Goal: Task Accomplishment & Management: Manage account settings

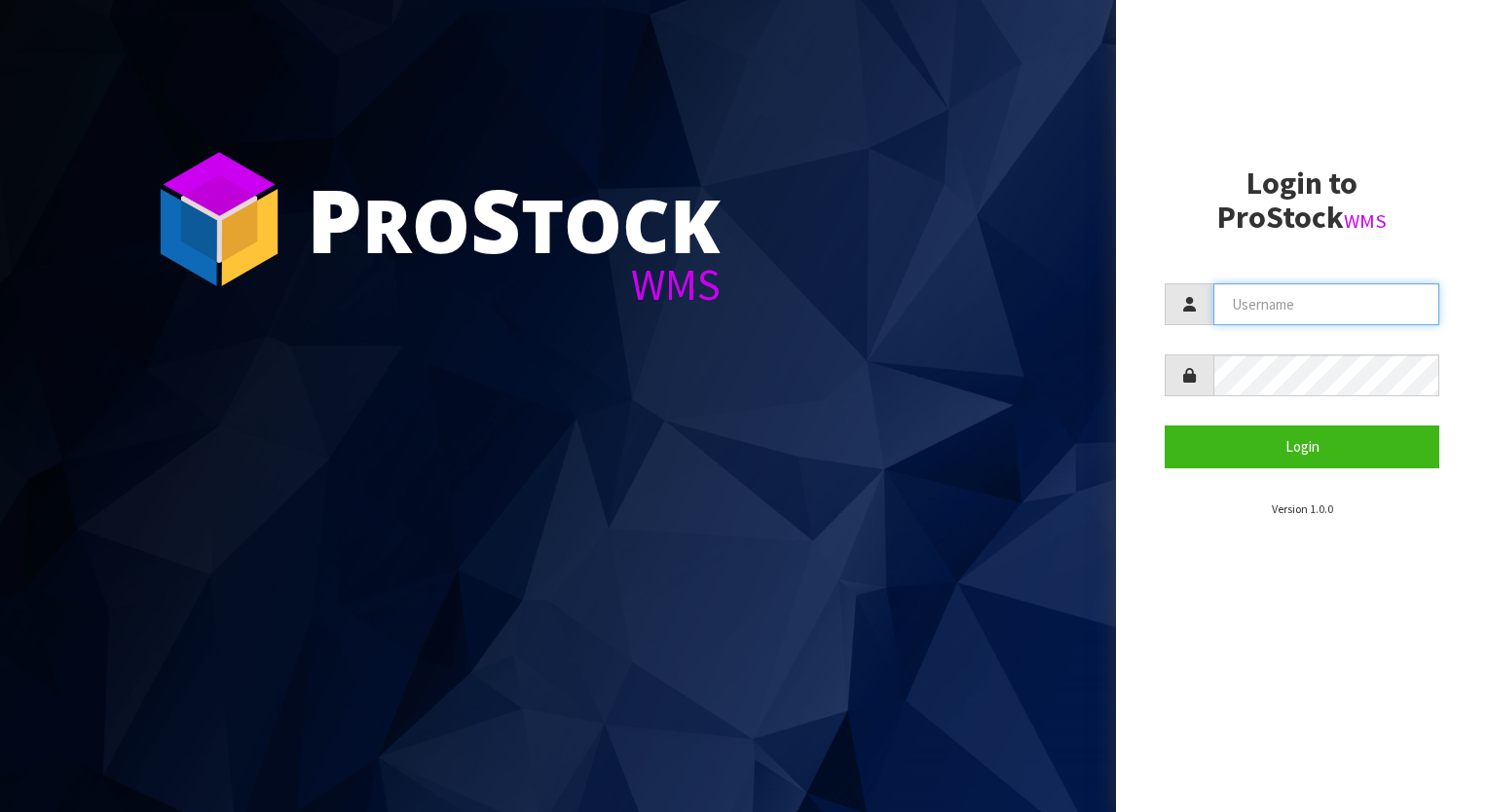
click at [1333, 302] on input "text" at bounding box center [1325, 304] width 226 height 41
click at [1388, 301] on input "text" at bounding box center [1325, 304] width 226 height 41
paste input "YOURREFORMER"
type input "YOURREFORMER"
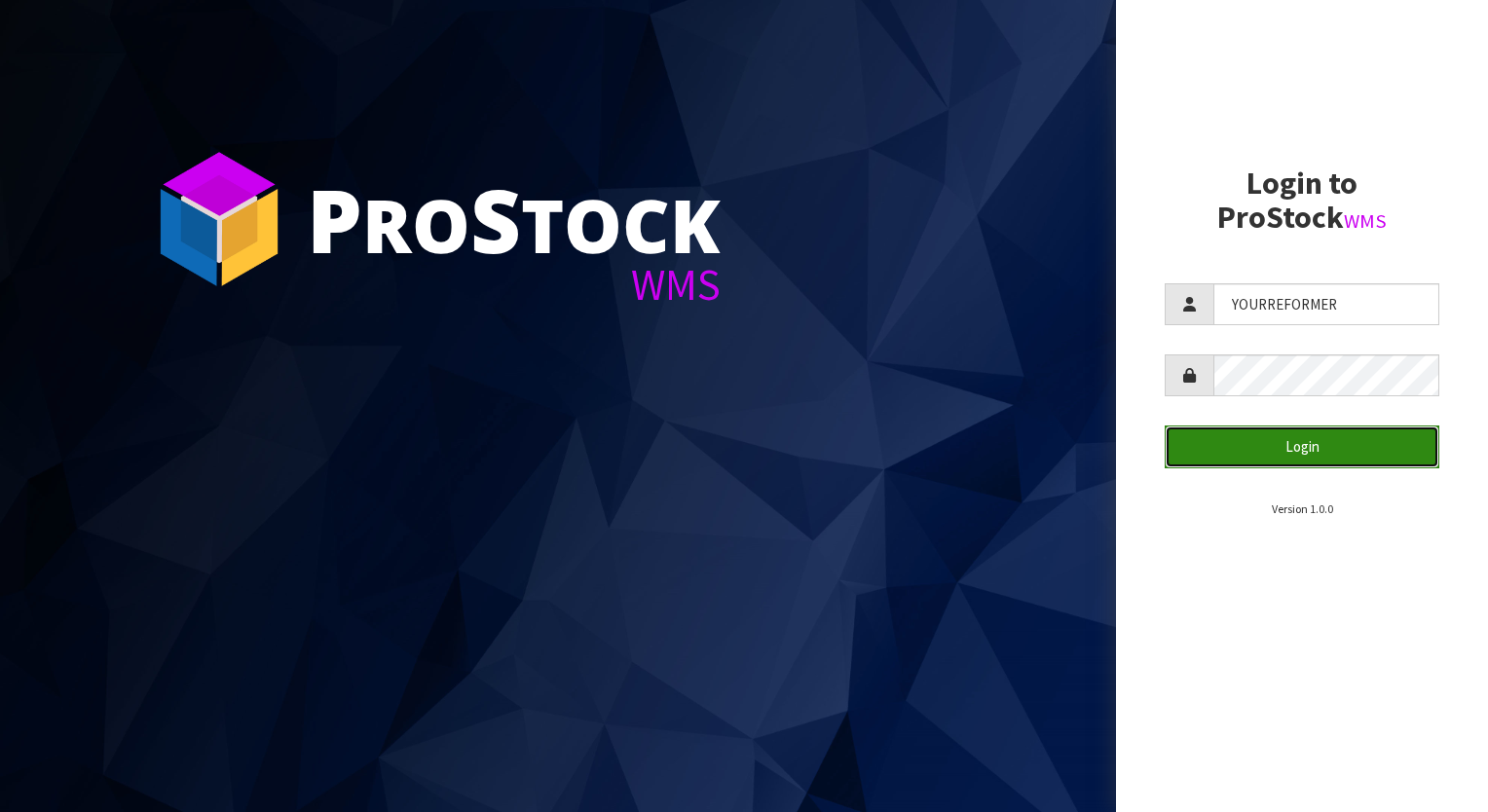
click at [1355, 450] on button "Login" at bounding box center [1302, 446] width 275 height 41
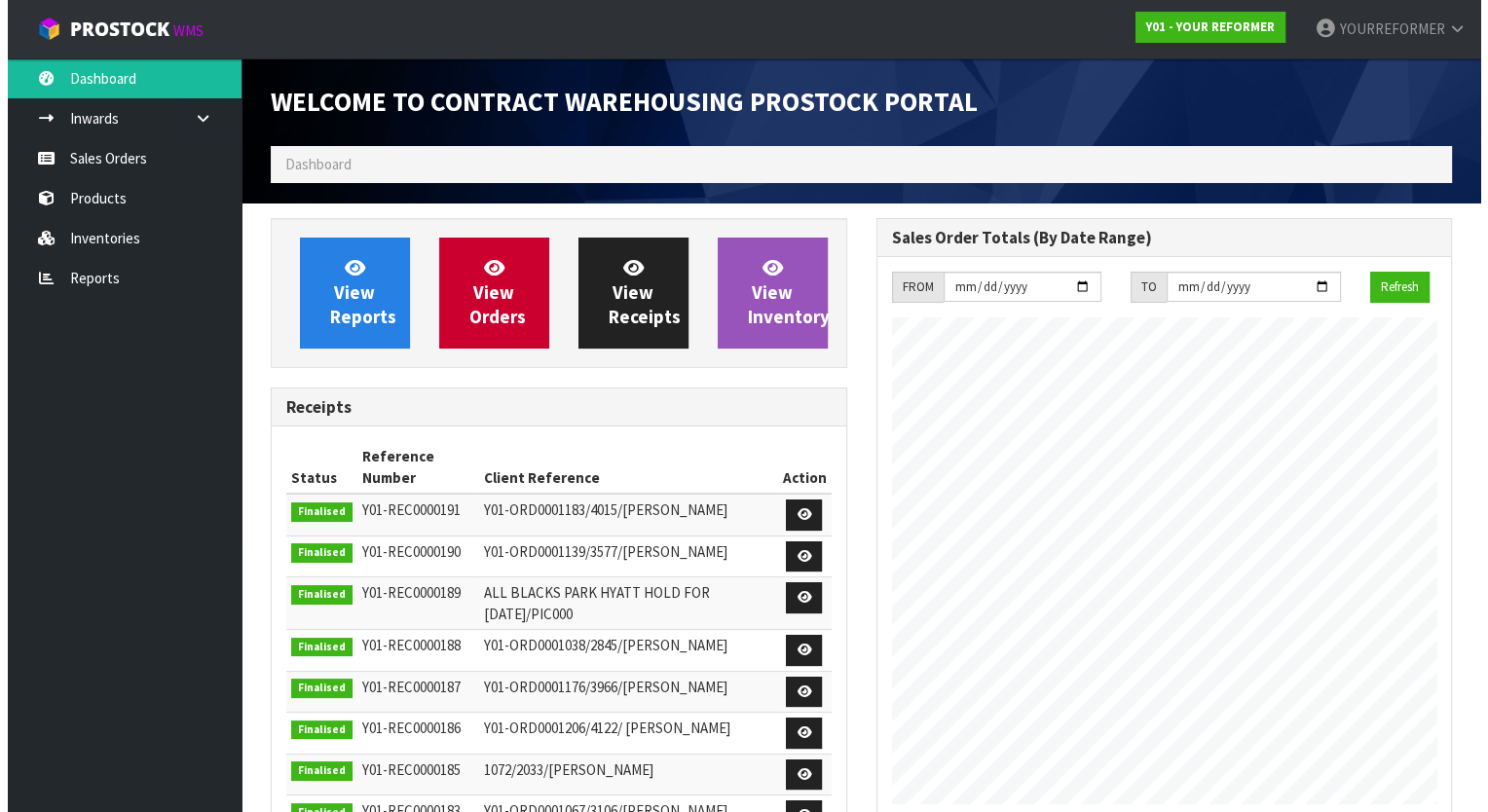
scroll to position [950, 605]
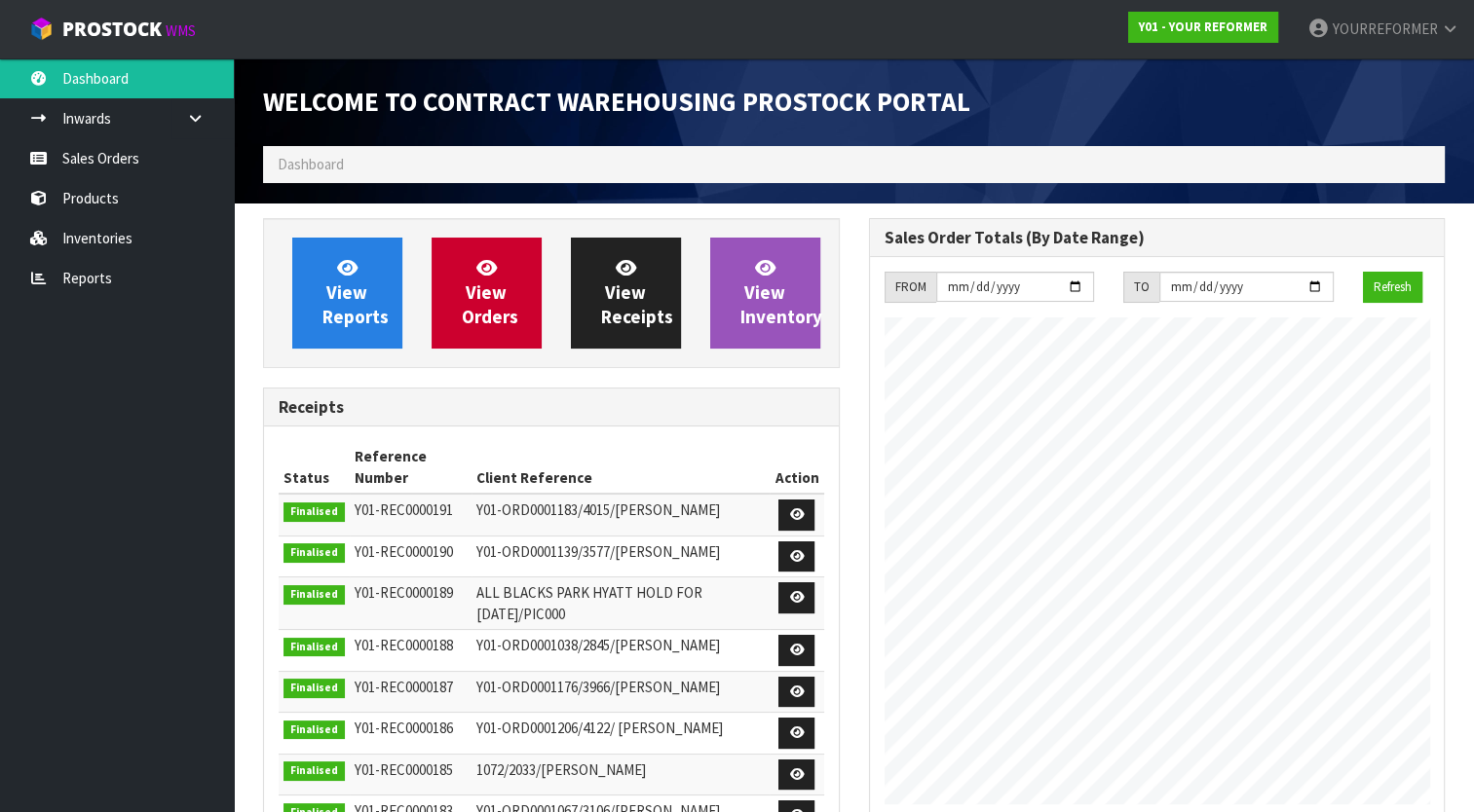
click at [502, 147] on ol "Dashboard" at bounding box center [854, 164] width 1182 height 36
click at [503, 158] on ol "Dashboard" at bounding box center [854, 164] width 1182 height 36
click at [106, 150] on link "Sales Orders" at bounding box center [116, 158] width 234 height 40
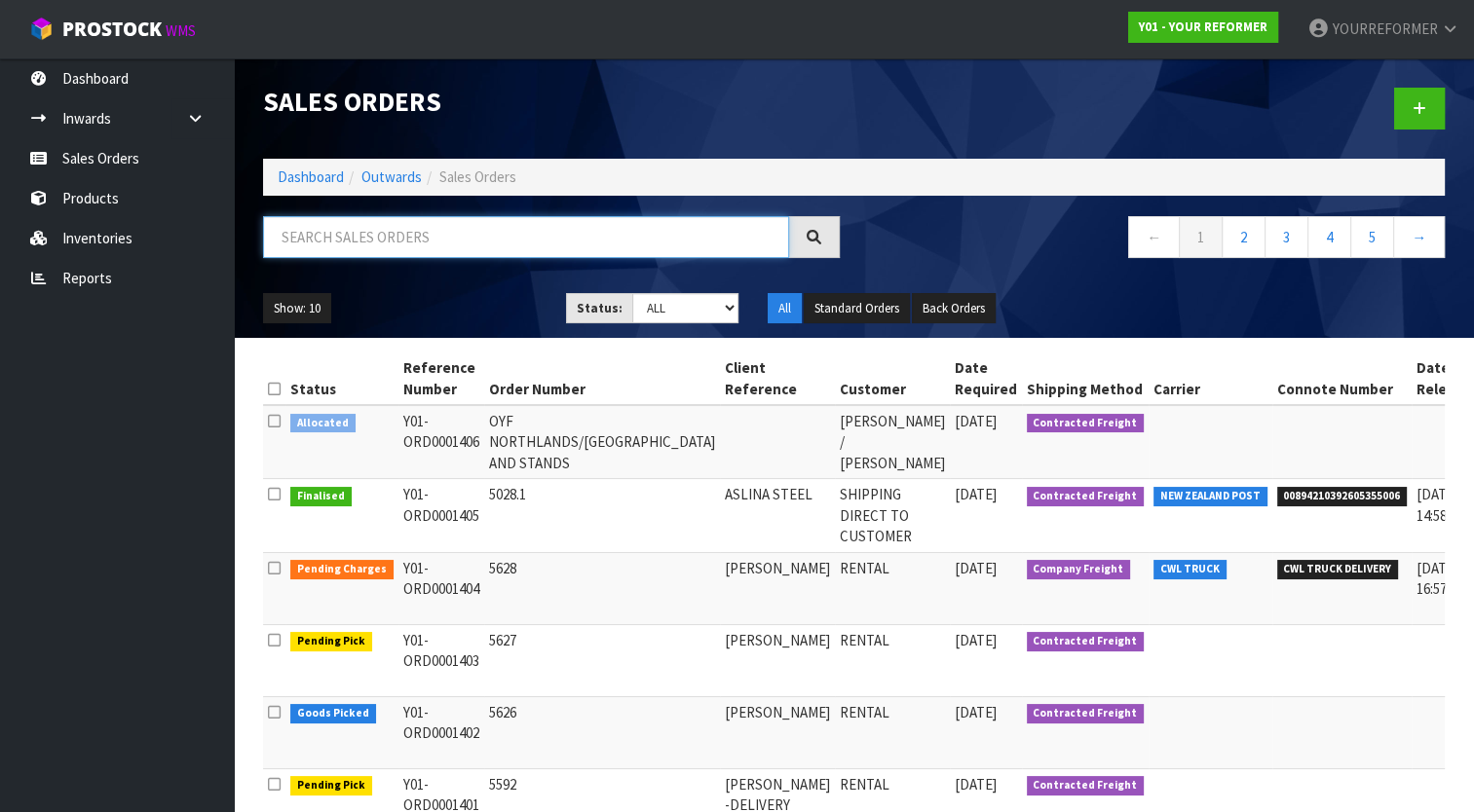
click at [378, 239] on input "text" at bounding box center [526, 237] width 526 height 41
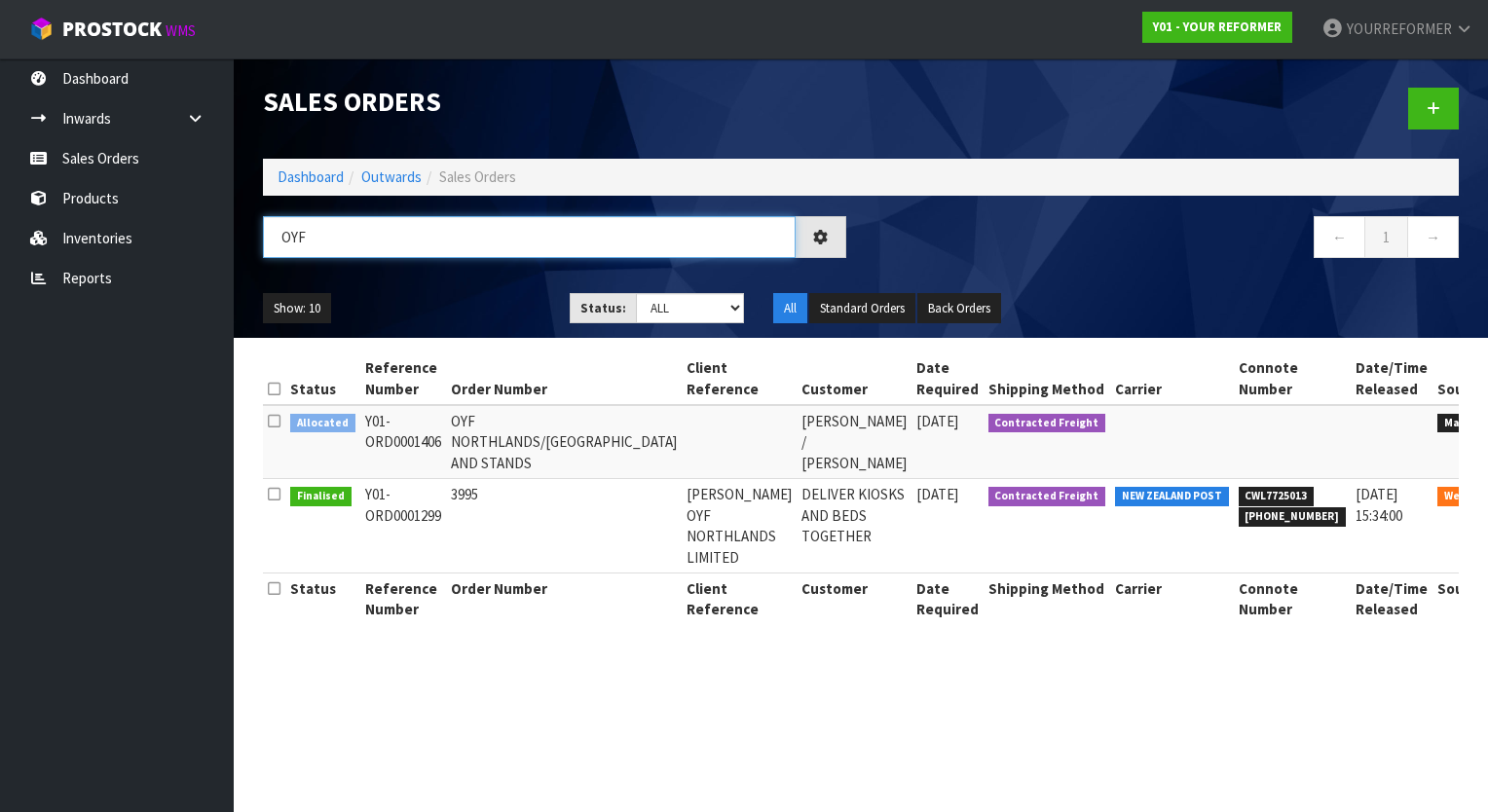
type input "OYF"
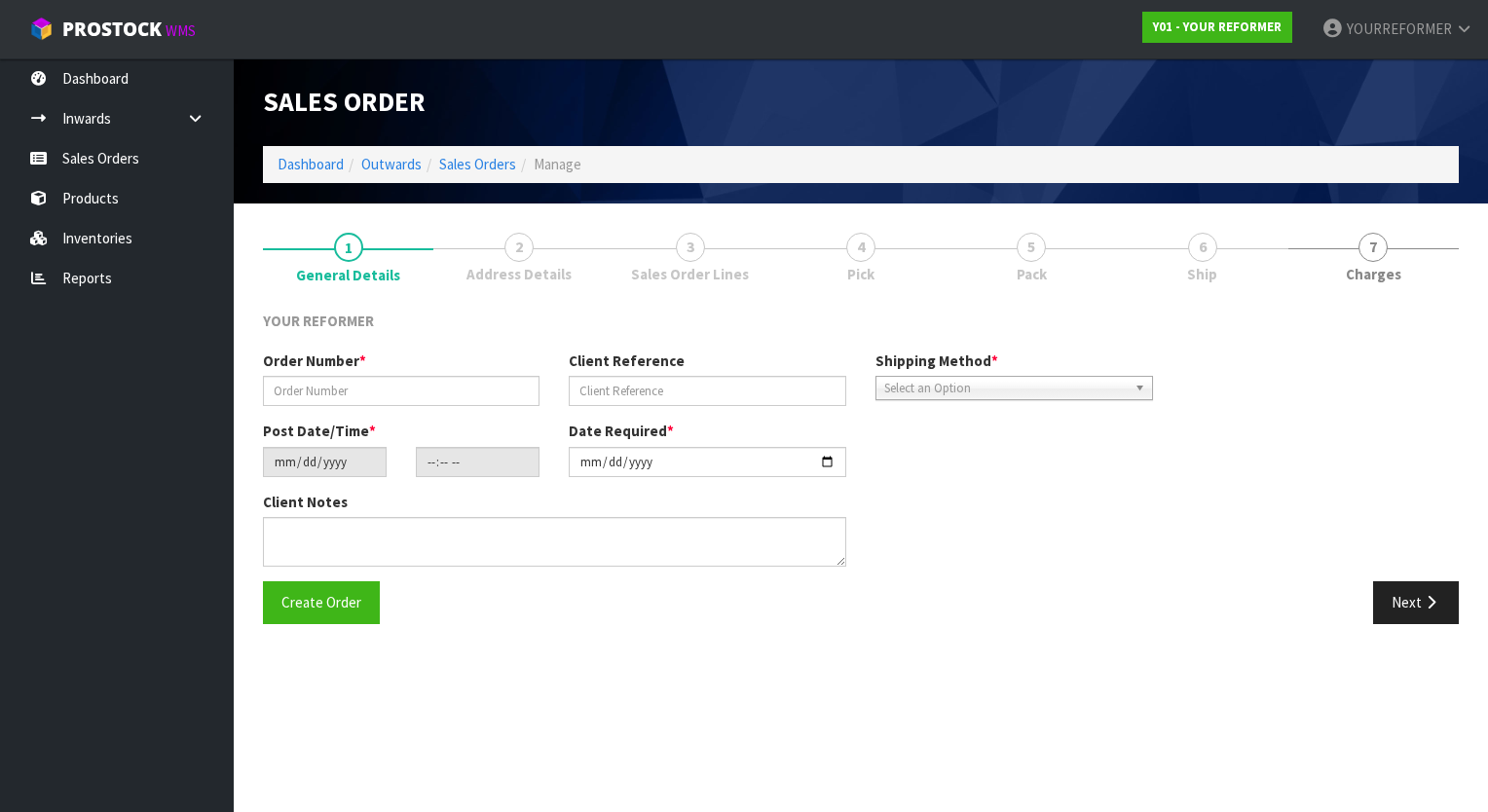
type input "3995"
type input "[PERSON_NAME] OYF NORTHLANDS LIMITED"
type input "[DATE]"
type input "21:36:00.000"
type input "[DATE]"
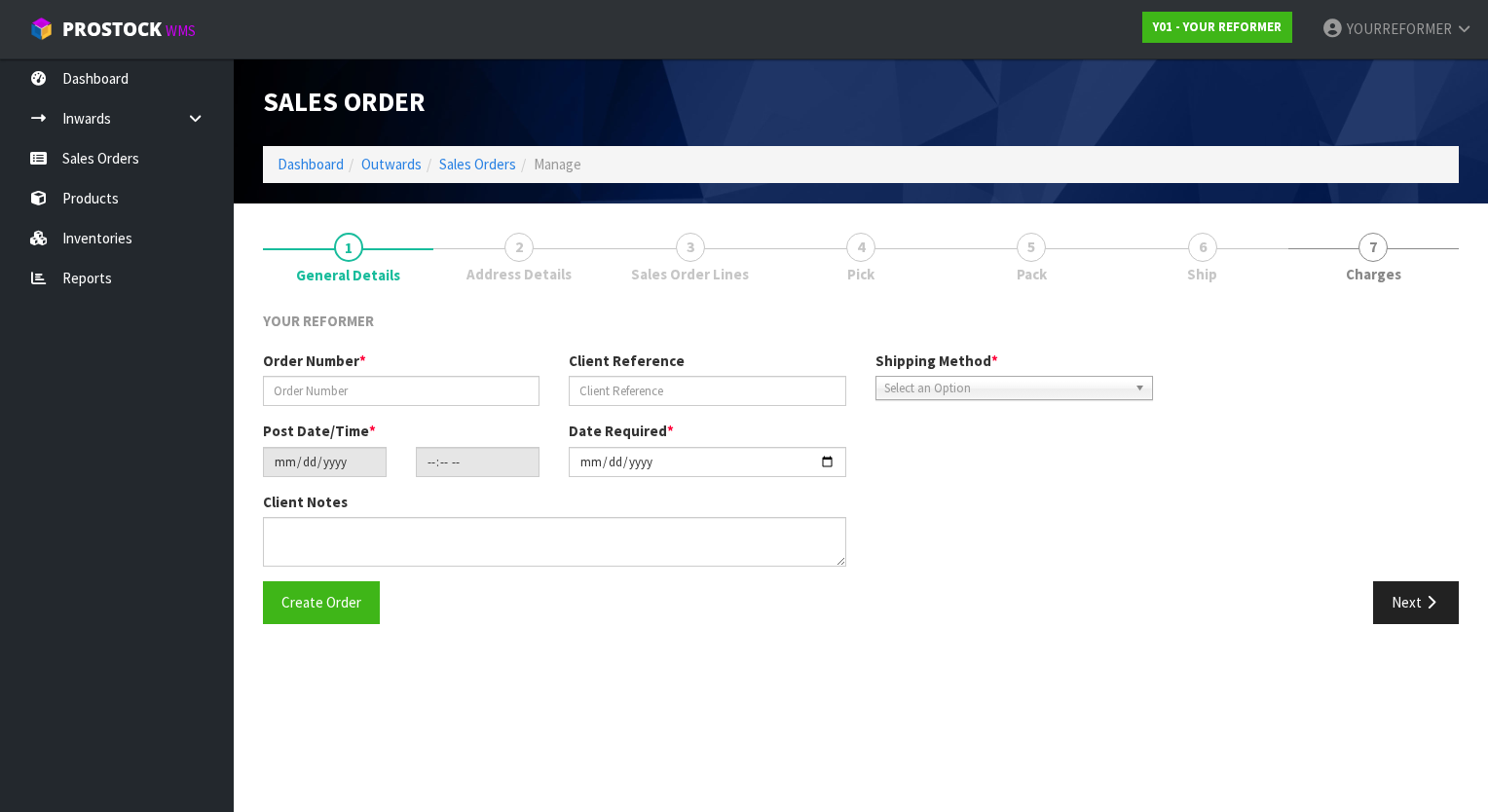
type textarea "REFORMERS TO ARRIVE TO NZ 7/SEP BEFORE 8AM OR AFTER 6PM (THURS, FRI AND SAT IS …"
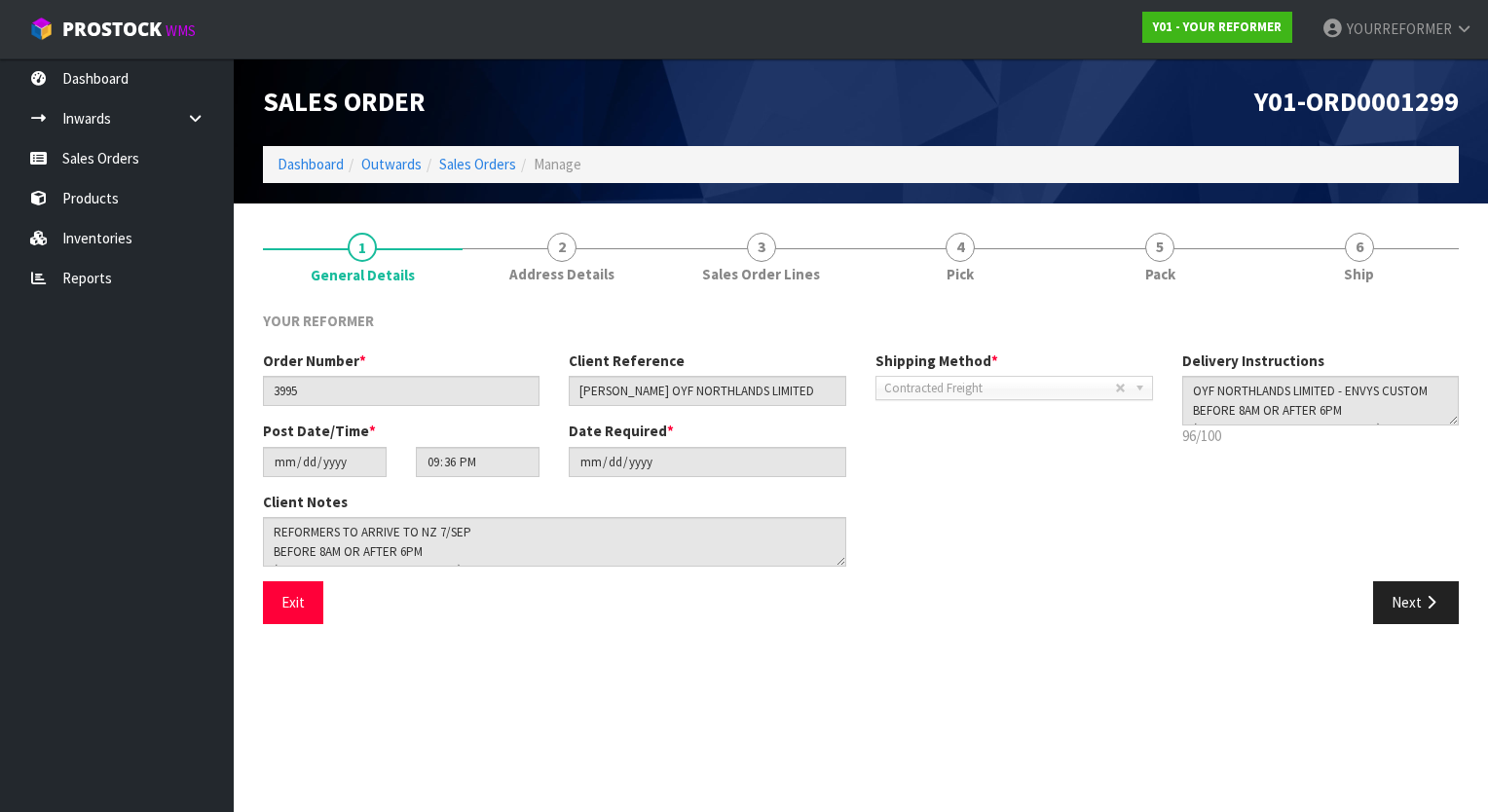
click at [1467, 695] on section "Edit Sales Order Y01-ORD0001299 Dashboard Outwards Sales Orders Manage Sales Or…" at bounding box center [744, 406] width 1488 height 812
click at [814, 251] on link "3 Sales Order Lines" at bounding box center [761, 256] width 200 height 77
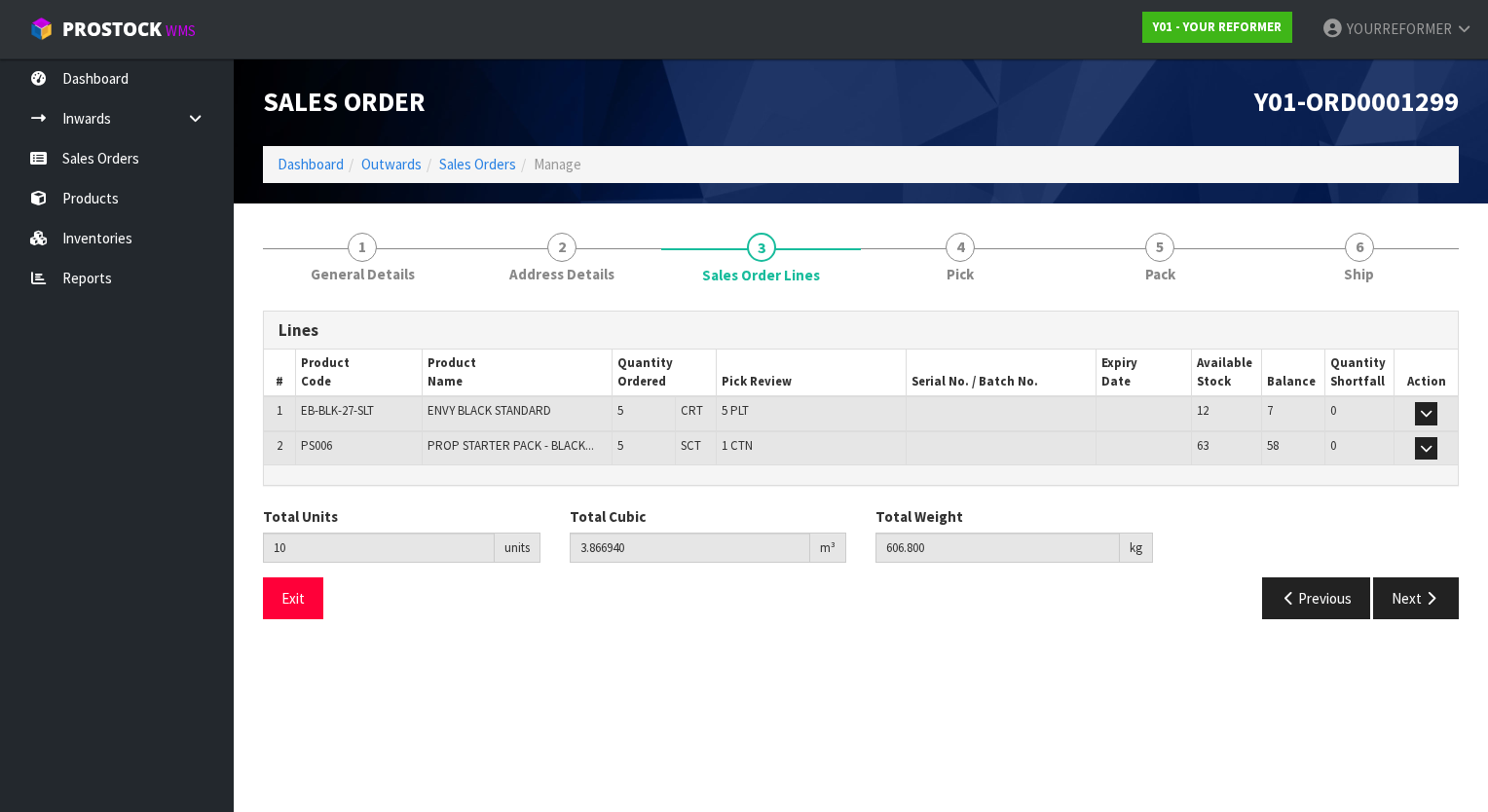
click at [72, 610] on ul "Dashboard Inwards Purchase Orders Receipts Sales Orders Products Inventories Re…" at bounding box center [116, 435] width 234 height 754
